Goal: Information Seeking & Learning: Learn about a topic

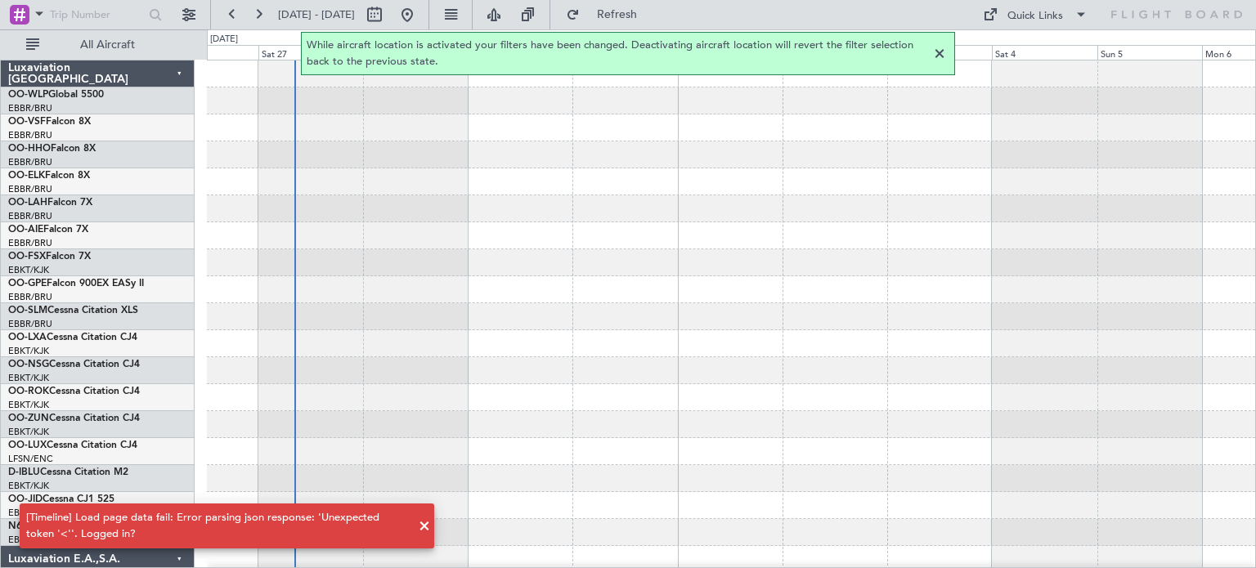
click at [478, 219] on div at bounding box center [731, 208] width 1048 height 27
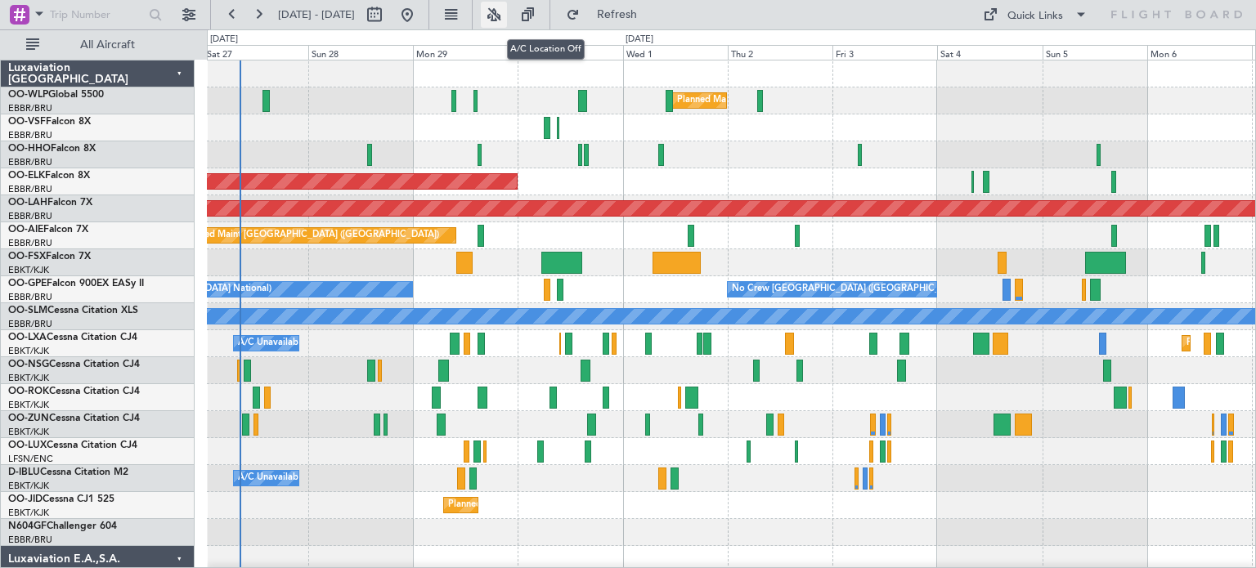
click at [507, 16] on button at bounding box center [494, 15] width 26 height 26
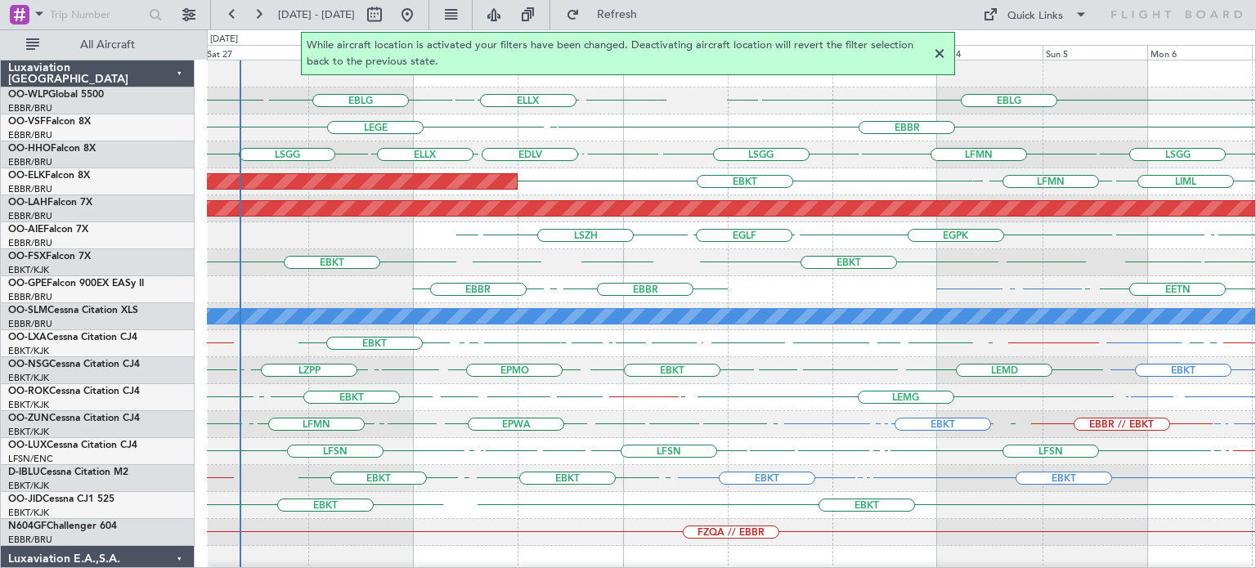
click at [939, 53] on div at bounding box center [940, 54] width 20 height 20
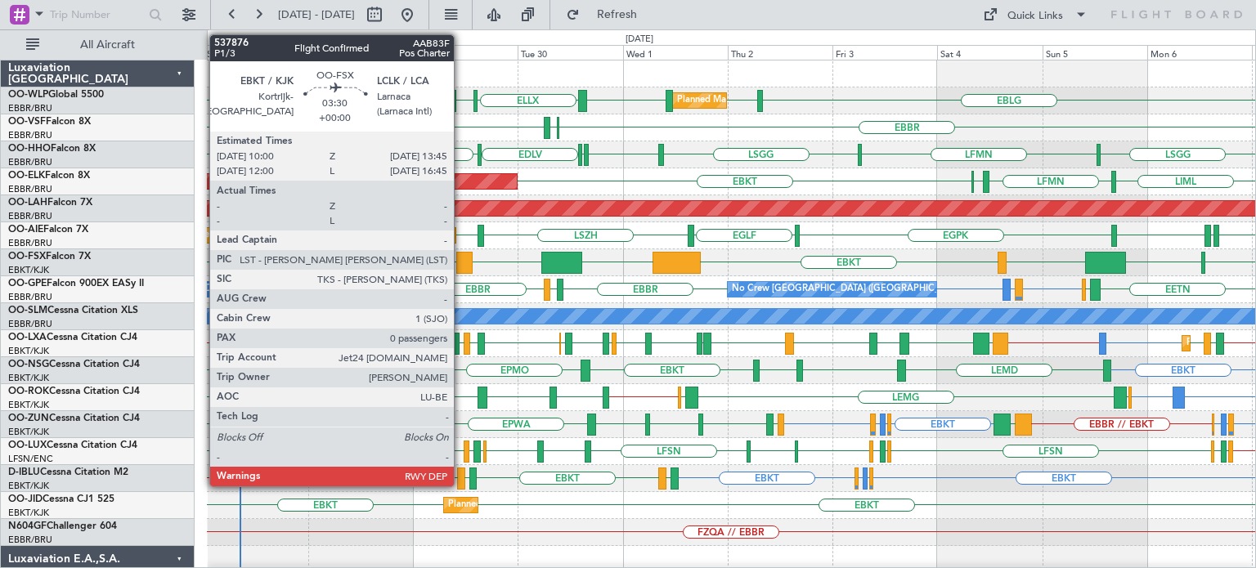
click at [461, 258] on div at bounding box center [464, 263] width 17 height 22
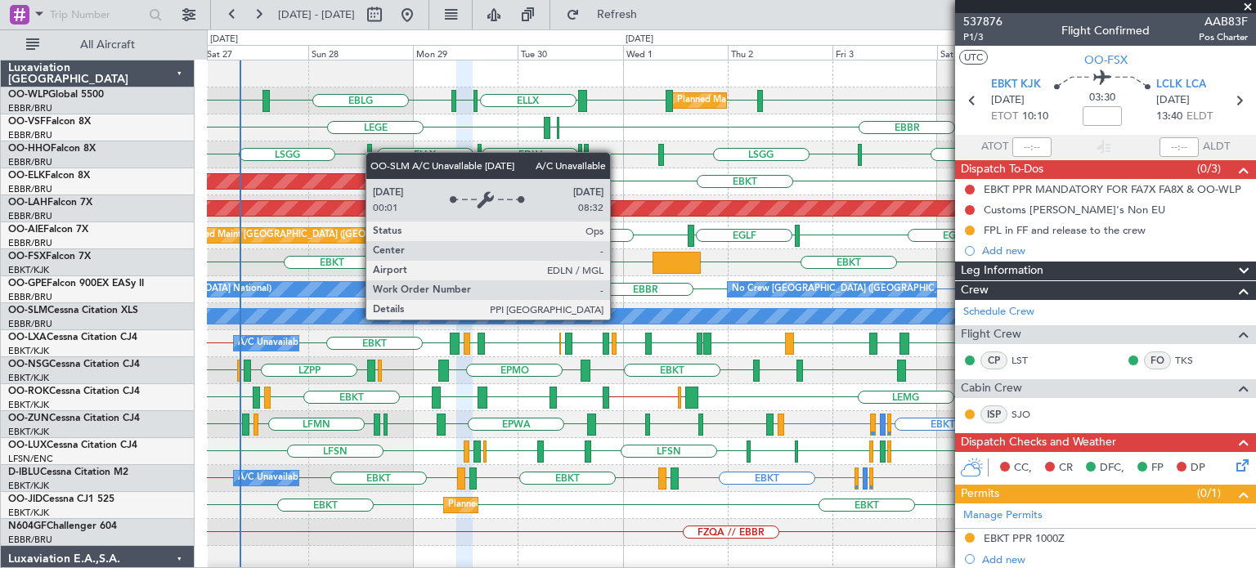
scroll to position [327, 0]
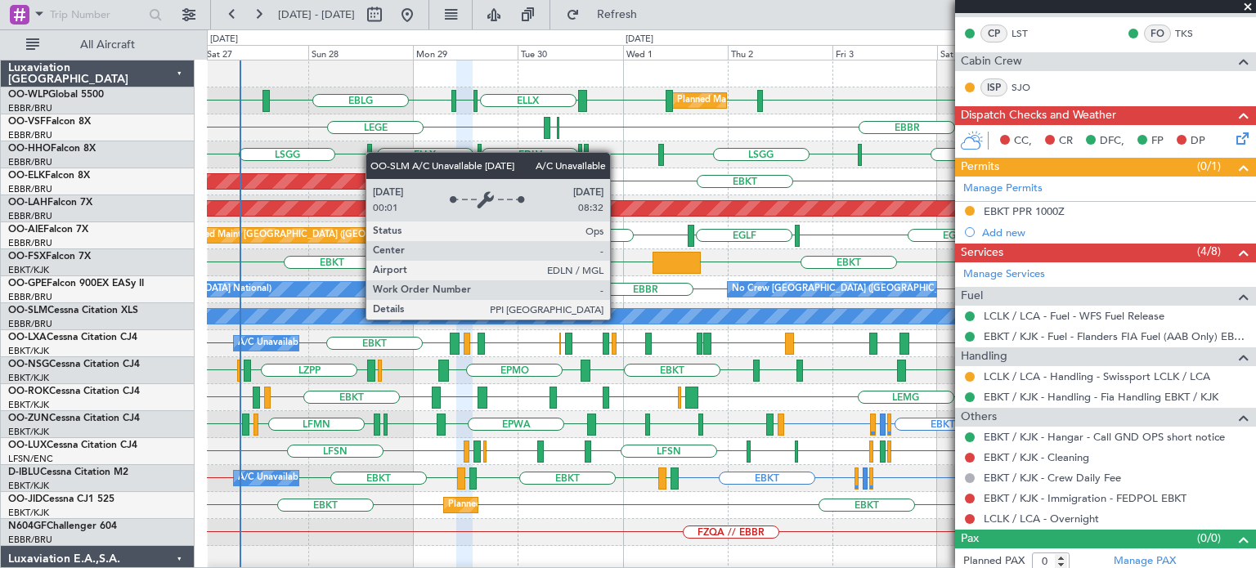
click at [1248, 6] on span at bounding box center [1247, 7] width 16 height 15
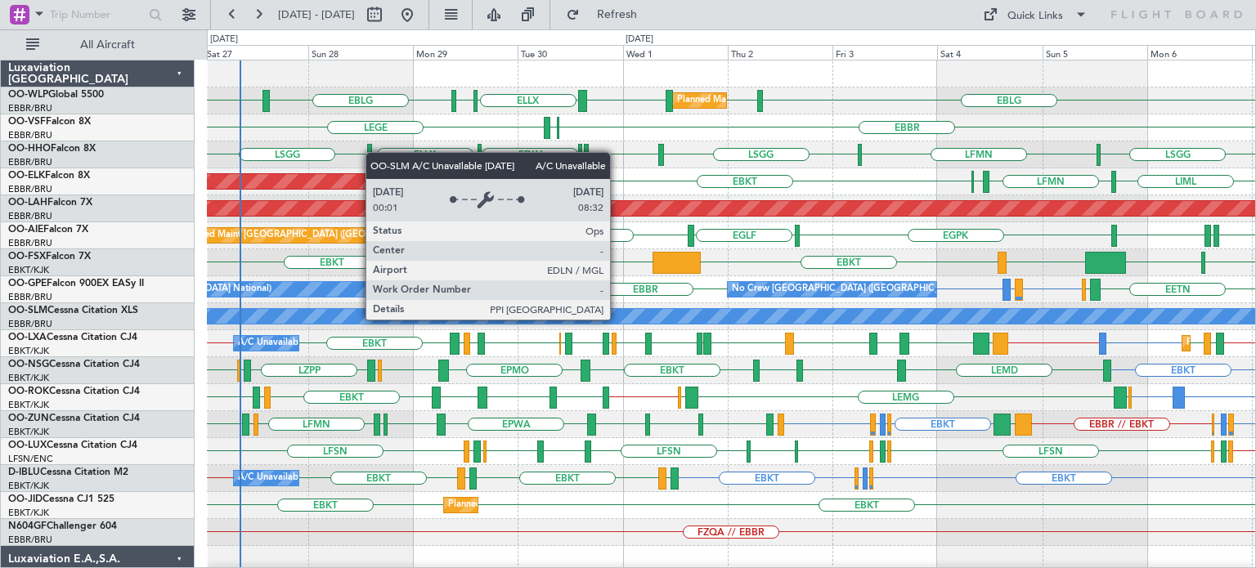
click at [867, 128] on div "EBBR ELLX LEGE" at bounding box center [731, 127] width 1048 height 27
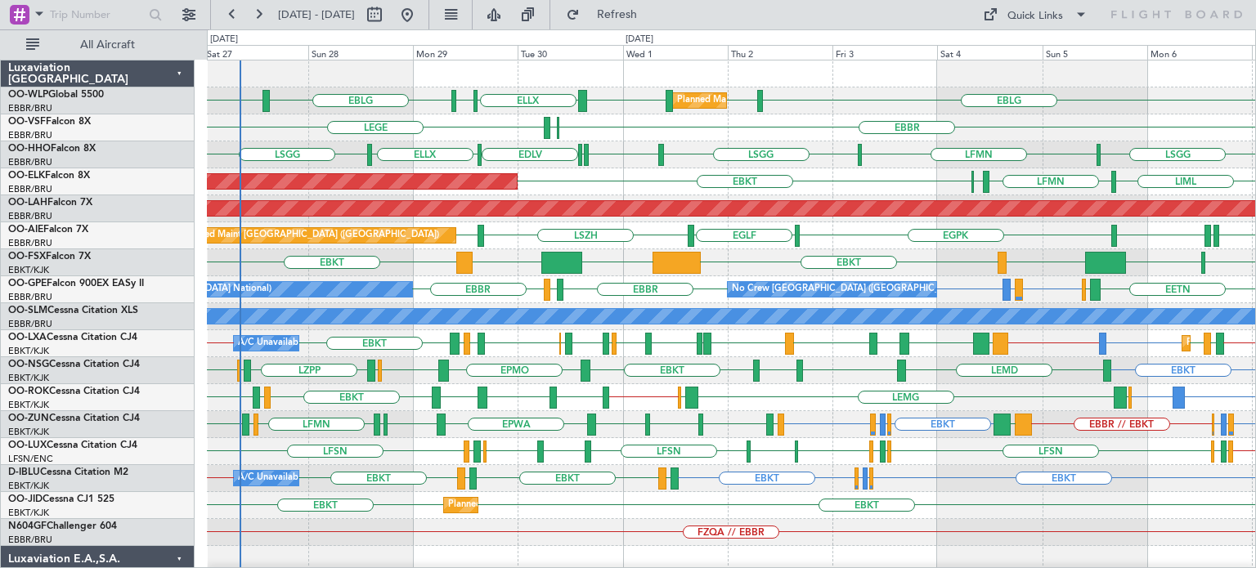
click at [526, 388] on div "LRIA or EBKT EBKT [GEOGRAPHIC_DATA] [GEOGRAPHIC_DATA] EBBR // EBKT LIME EBKT EP…" at bounding box center [731, 397] width 1048 height 27
